Goal: Find specific page/section: Locate a particular part of the current website

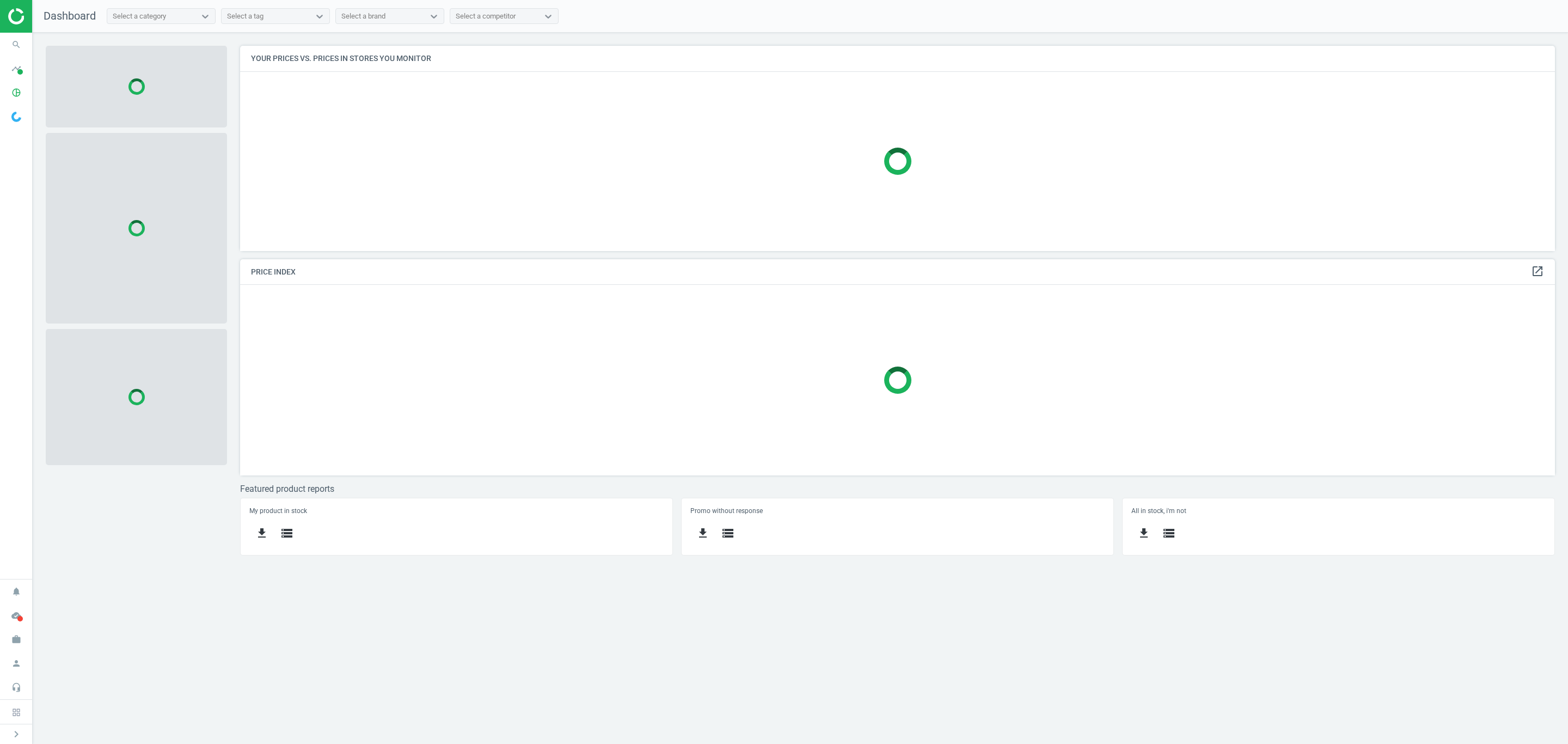
scroll to position [232, 1341]
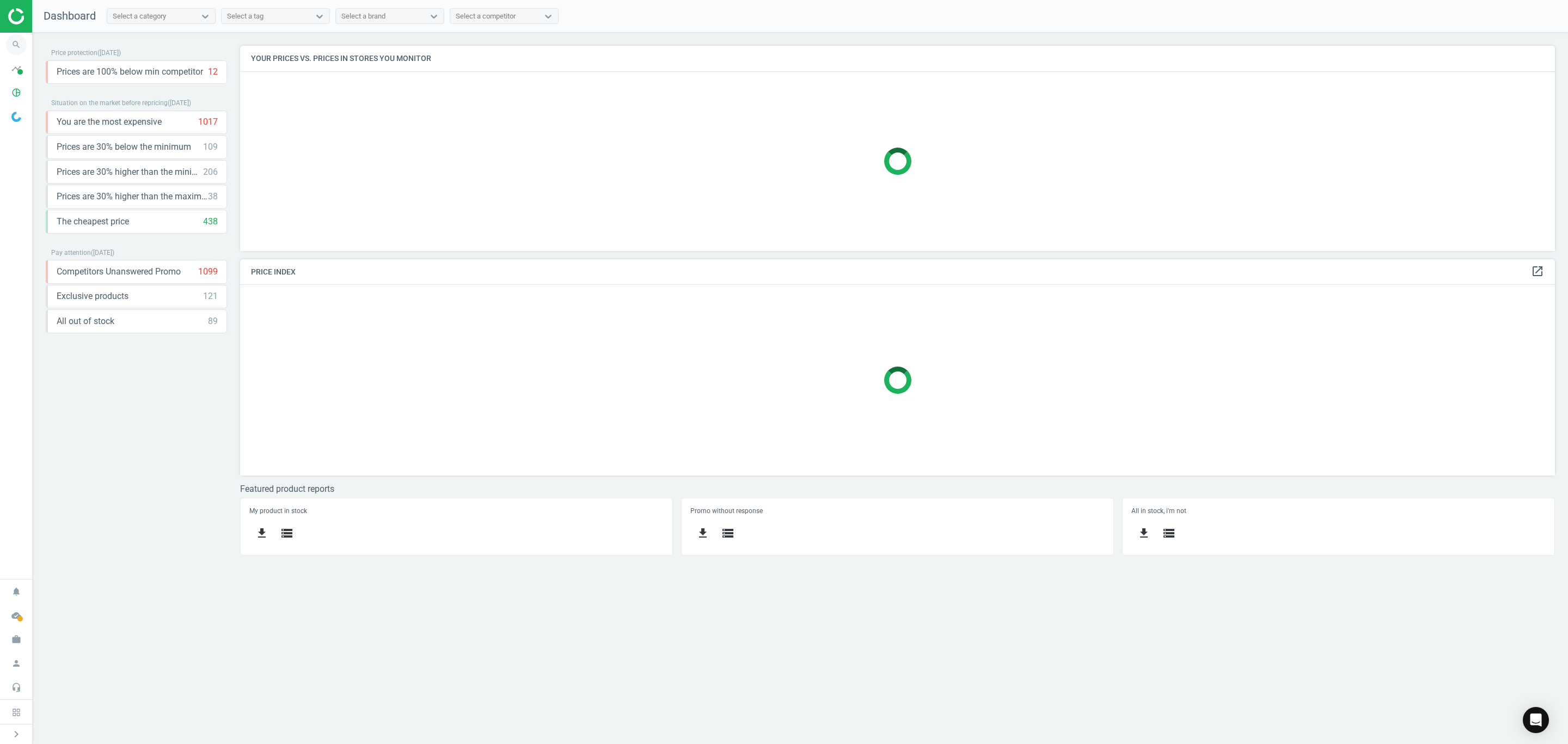
click at [6, 42] on icon "search" at bounding box center [16, 44] width 20 height 20
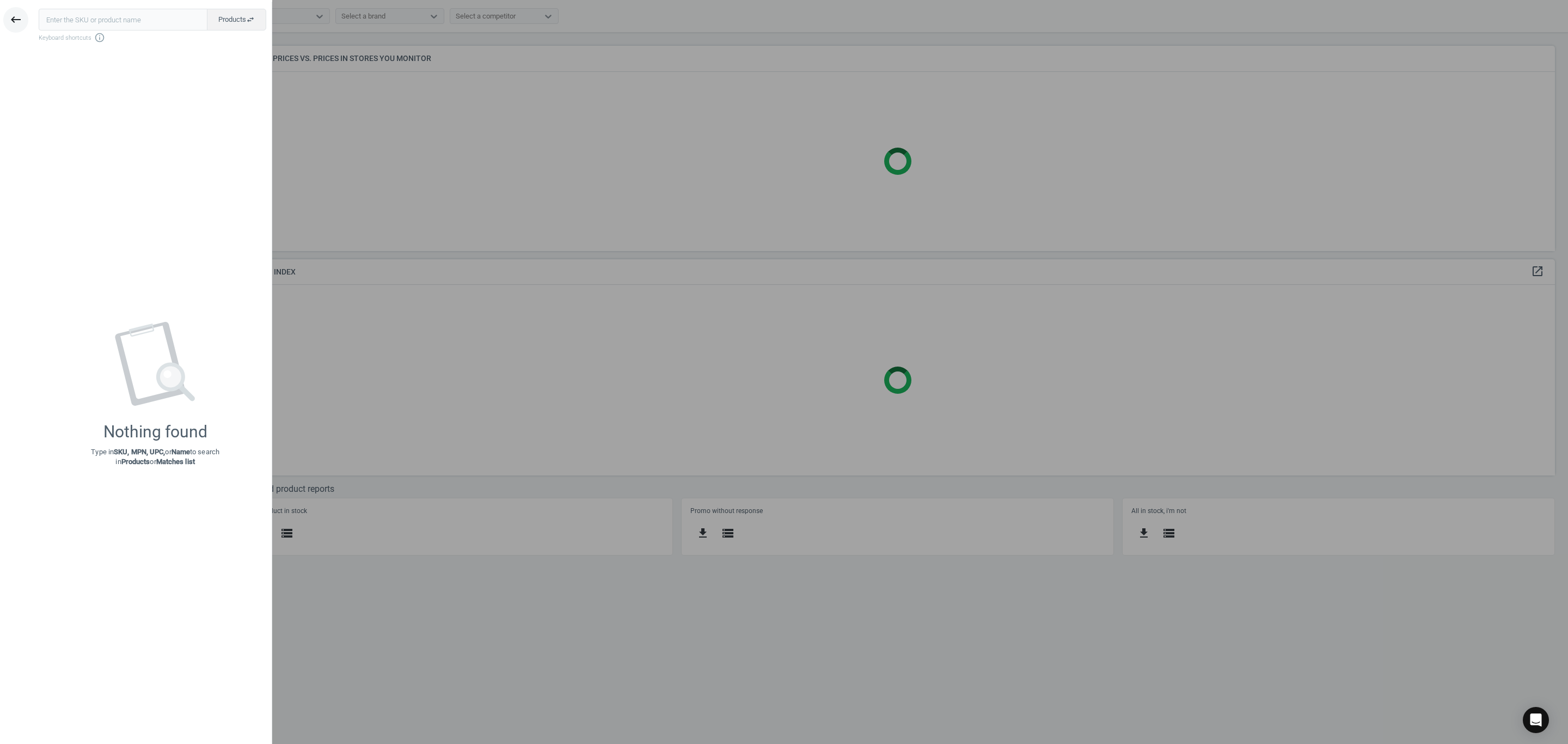
click at [16, 27] on button "keyboard_backspace" at bounding box center [16, 20] width 25 height 26
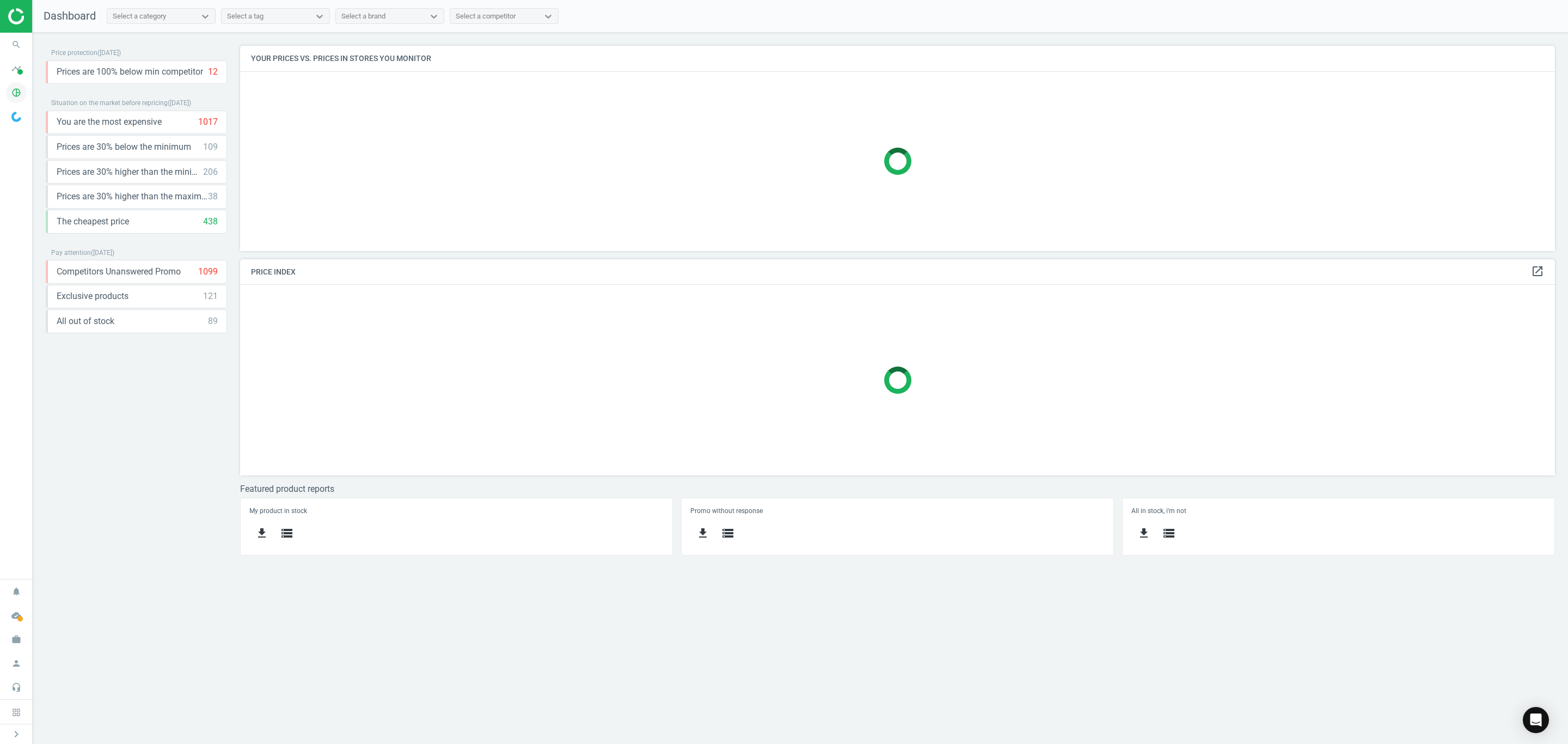
click at [12, 94] on icon "pie_chart_outlined" at bounding box center [16, 92] width 20 height 20
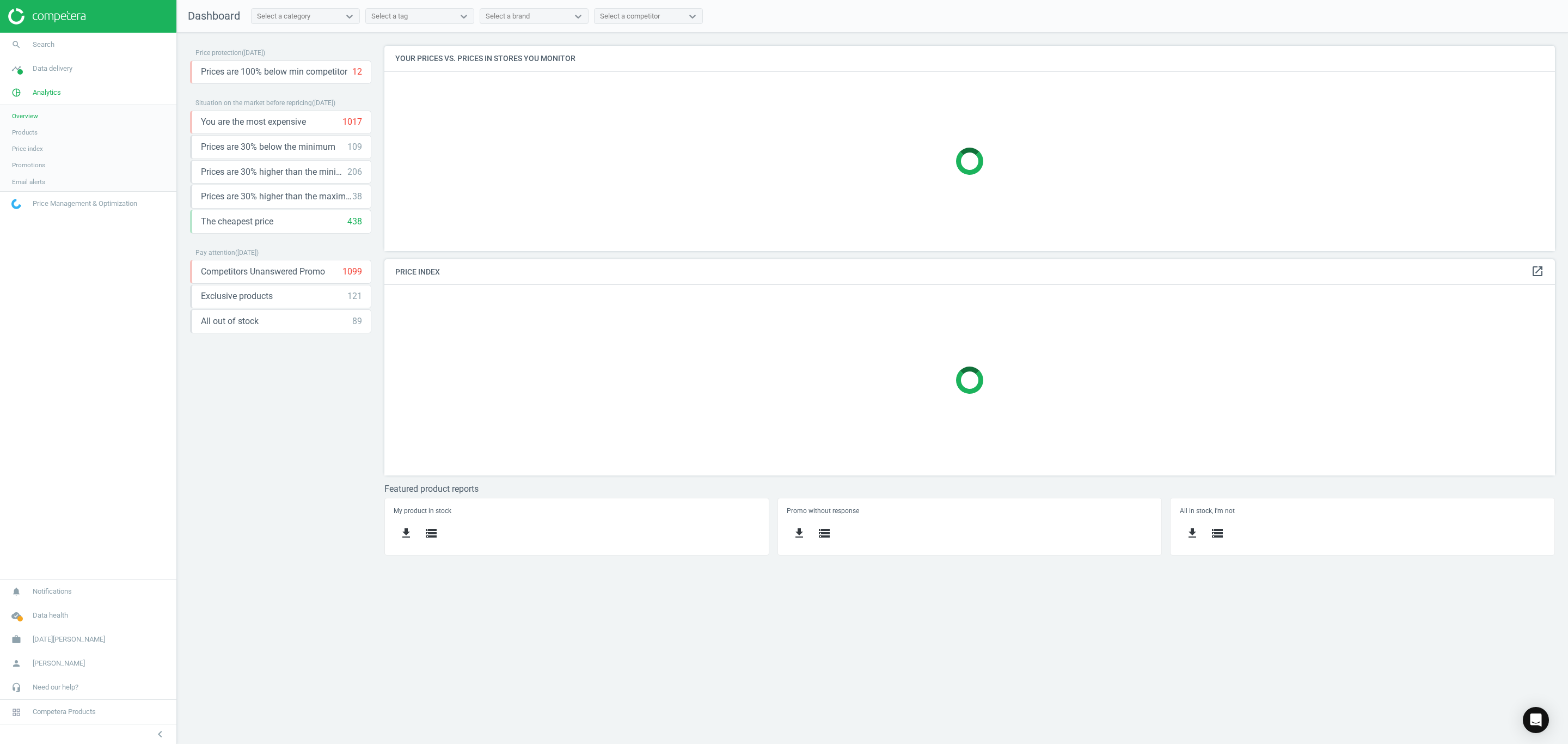
scroll to position [5, 5]
click at [36, 132] on span "Products" at bounding box center [24, 132] width 26 height 9
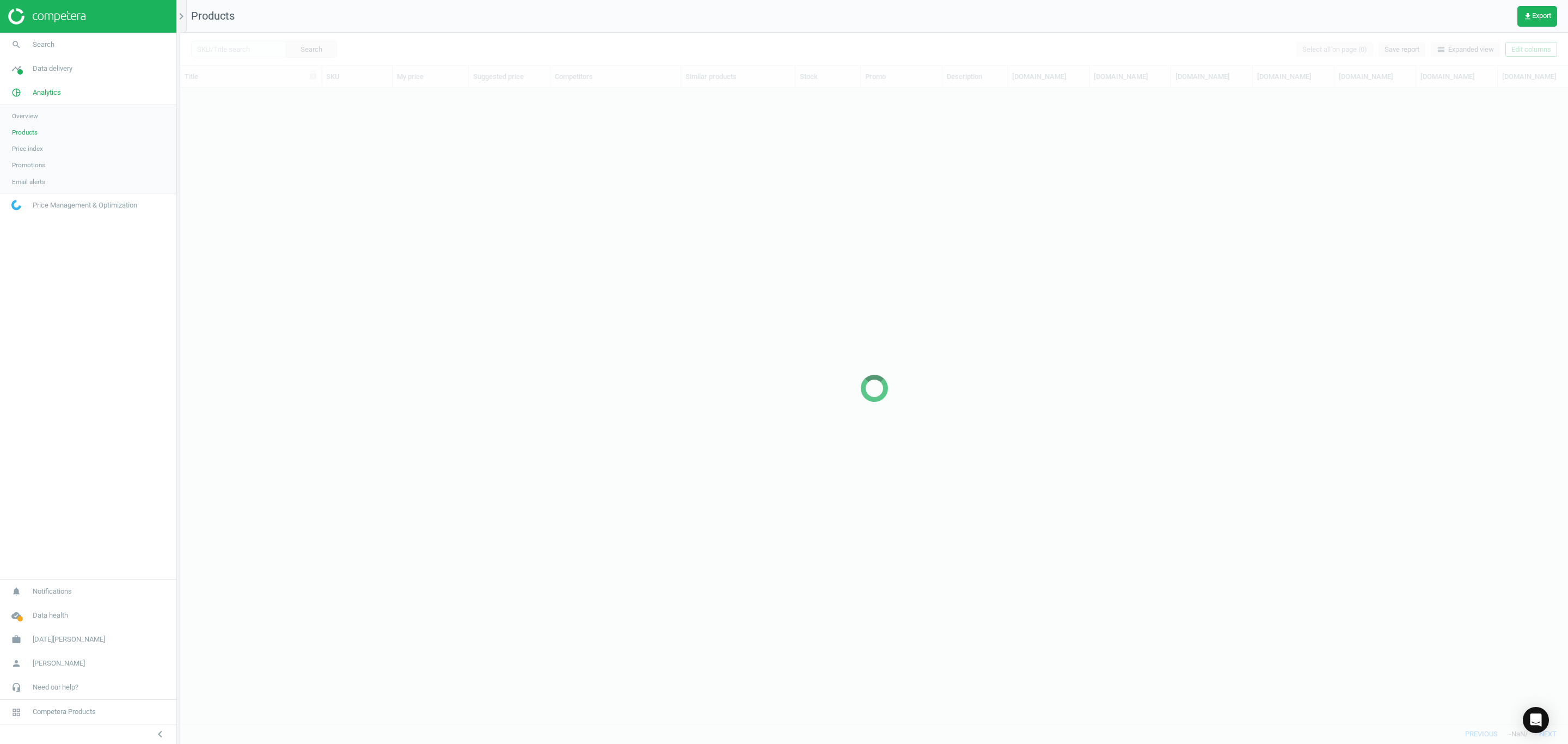
scroll to position [610, 1376]
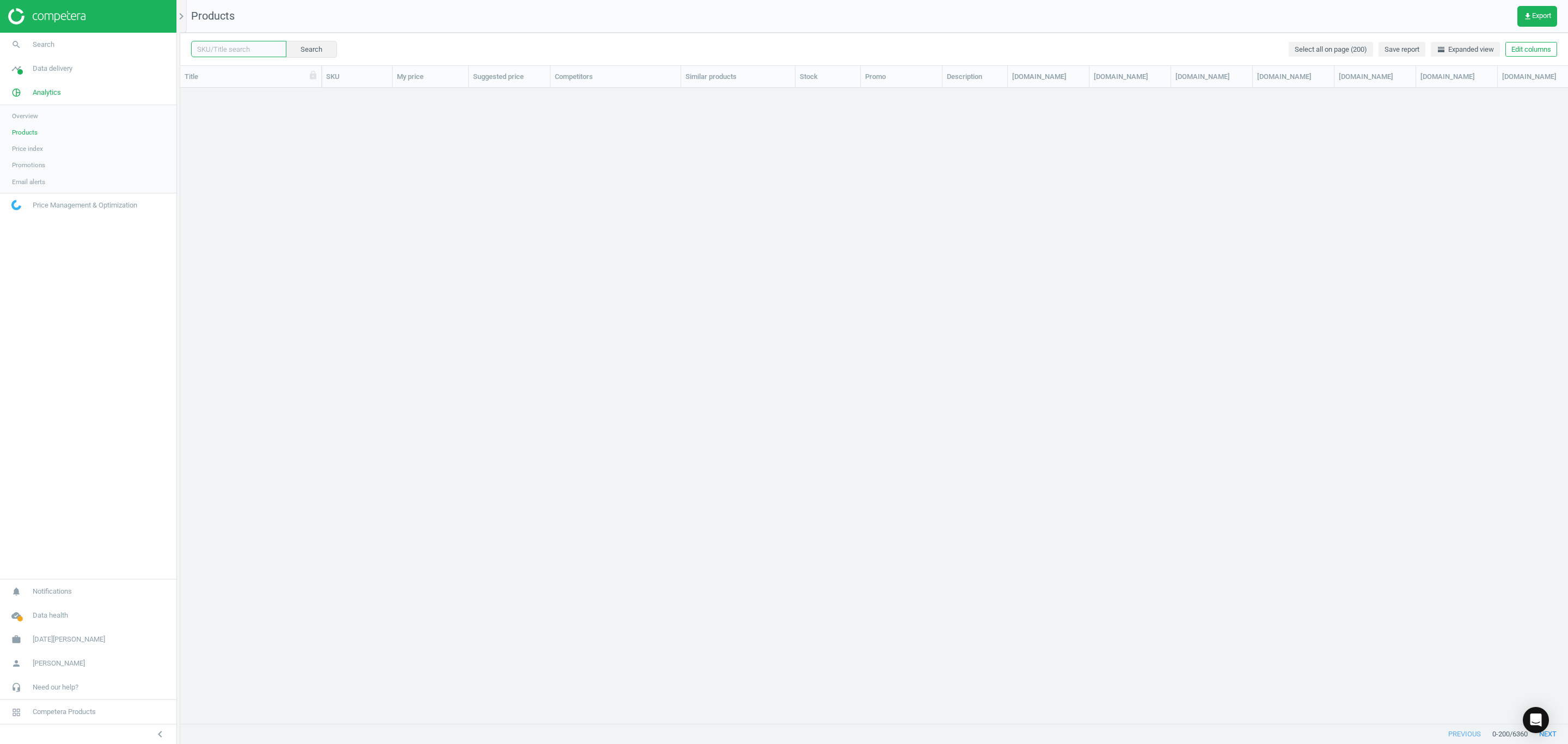
drag, startPoint x: 237, startPoint y: 51, endPoint x: 247, endPoint y: 52, distance: 10.0
click at [237, 51] on input "text" at bounding box center [239, 48] width 95 height 16
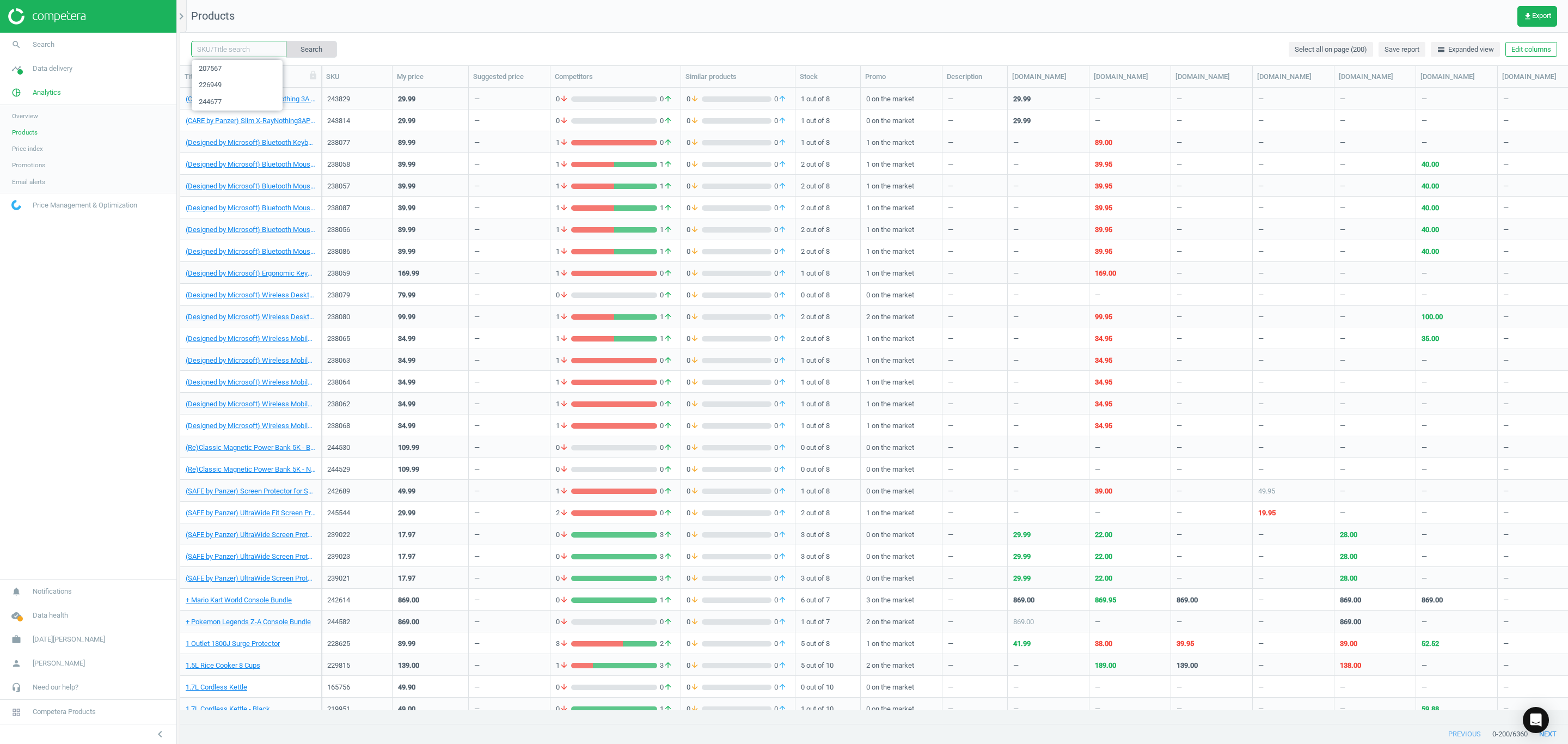
paste input "230341"
type input "230341"
click at [294, 52] on button "Search" at bounding box center [311, 48] width 52 height 16
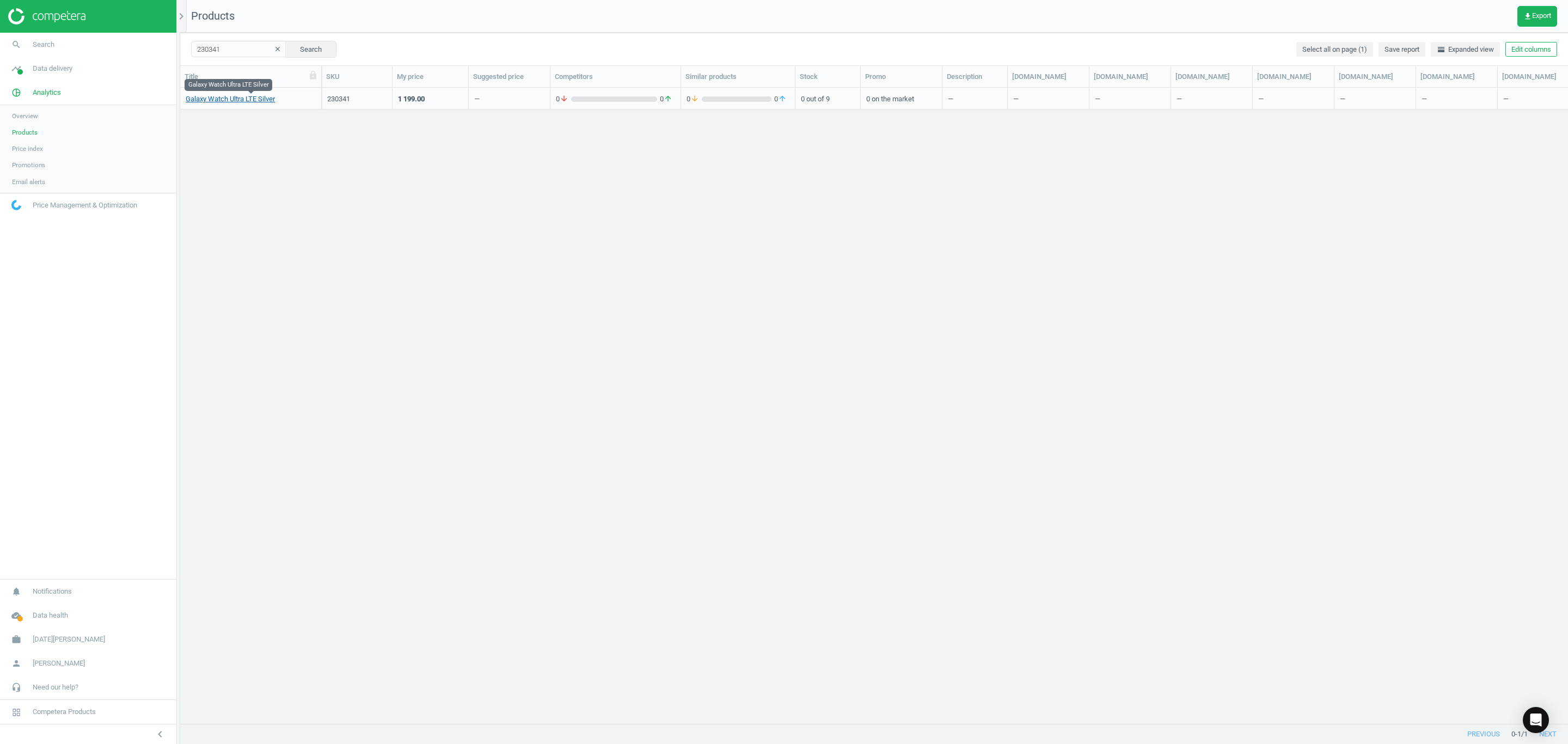
click at [245, 98] on link "Galaxy Watch Ultra LTE Silver" at bounding box center [230, 99] width 89 height 10
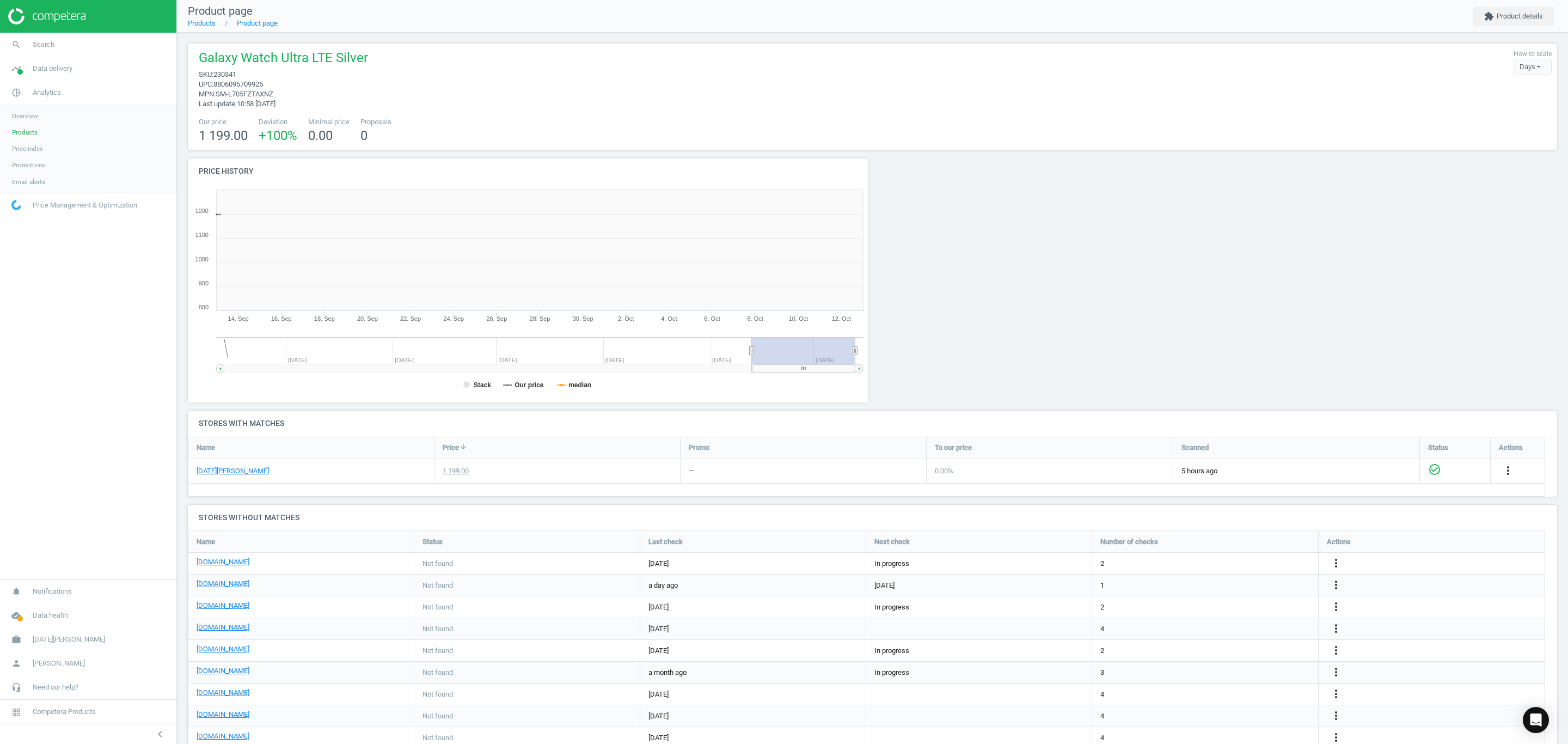
scroll to position [244, 700]
drag, startPoint x: 201, startPoint y: 57, endPoint x: 314, endPoint y: 59, distance: 113.0
click at [314, 59] on div "Galaxy Watch Ultra LTE Silver sku : 230341 upc : 8806095709925 mpn : SM-L705FZT…" at bounding box center [281, 79] width 175 height 60
copy span "Galaxy Watch Ultra"
